Goal: Register for event/course

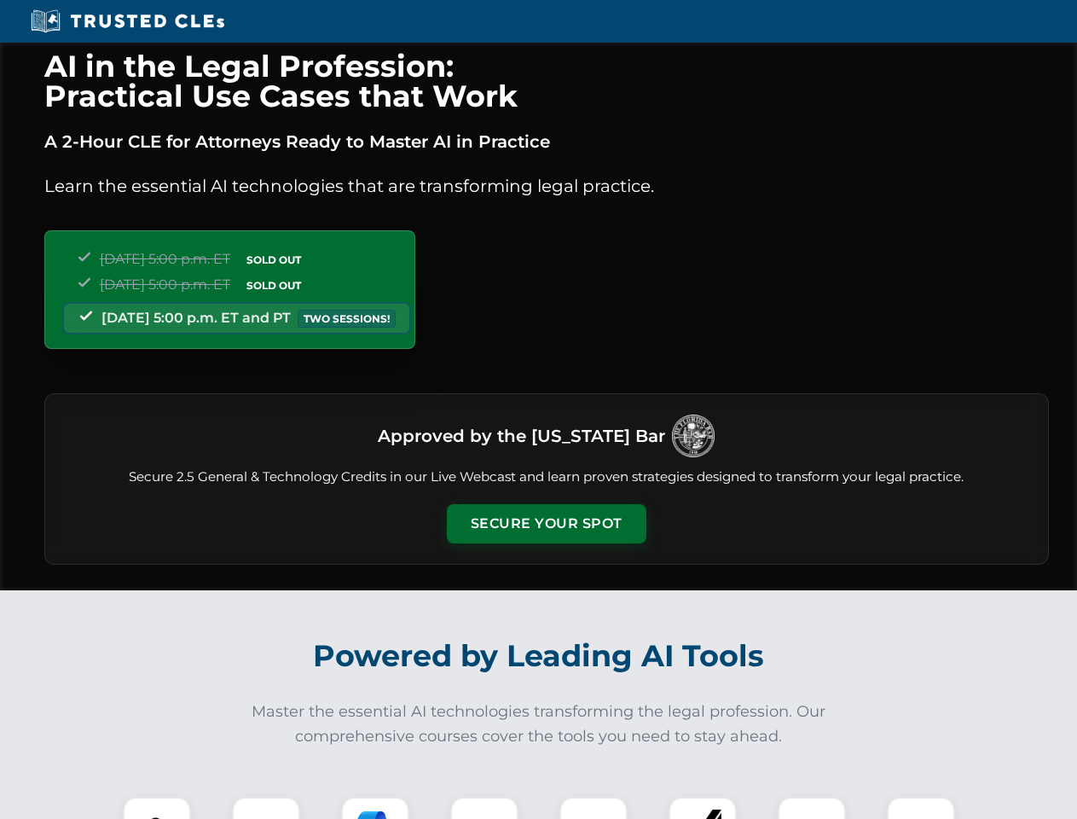
click at [546, 524] on button "Secure Your Spot" at bounding box center [547, 523] width 200 height 39
click at [157, 807] on img at bounding box center [156, 830] width 49 height 49
